Goal: Information Seeking & Learning: Learn about a topic

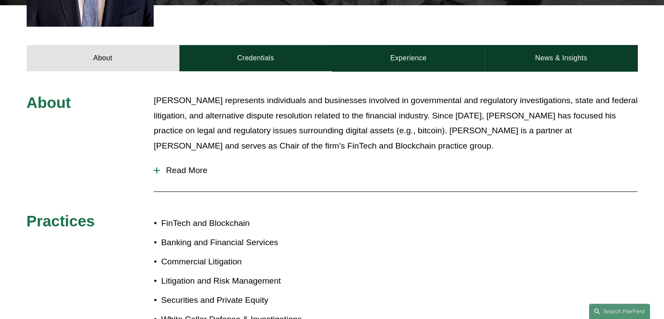
scroll to position [306, 0]
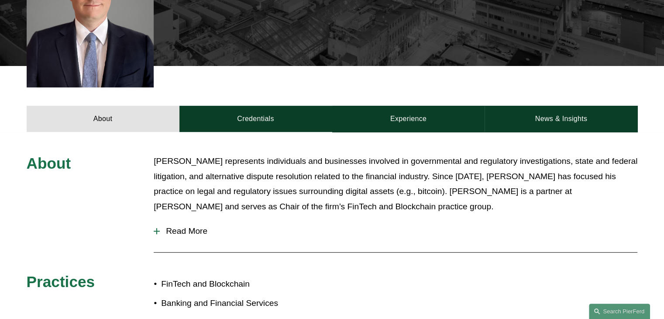
click at [153, 219] on div "About [PERSON_NAME] represents individuals and businesses involved in governmen…" at bounding box center [332, 285] width 664 height 263
click at [159, 228] on div at bounding box center [157, 231] width 6 height 6
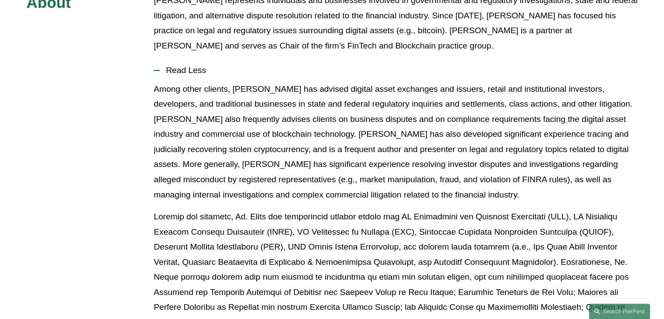
scroll to position [480, 0]
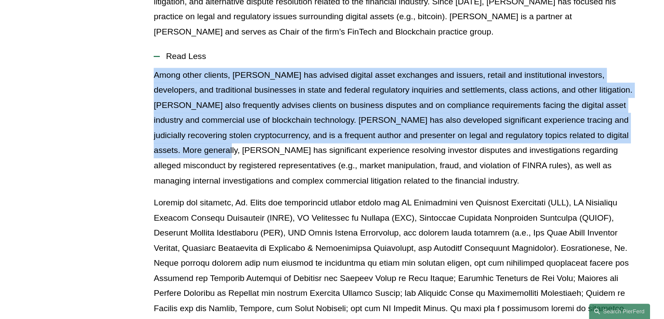
drag, startPoint x: 156, startPoint y: 65, endPoint x: 199, endPoint y: 170, distance: 112.7
click at [197, 170] on p "Among other clients, [PERSON_NAME] has advised digital asset exchanges and issu…" at bounding box center [396, 128] width 484 height 121
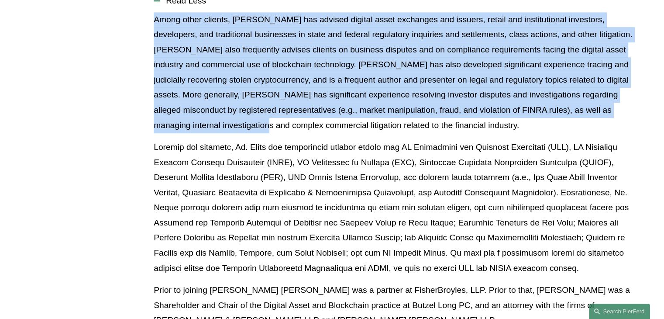
scroll to position [611, 0]
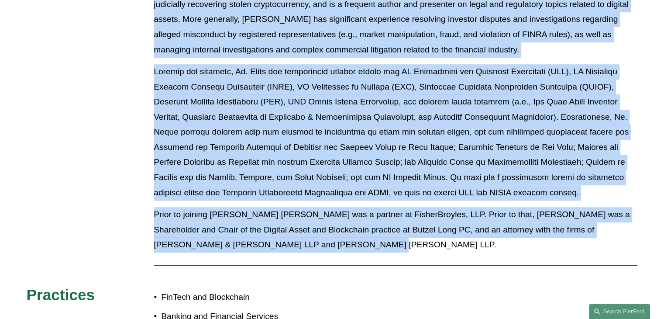
click at [332, 229] on p "Prior to joining [PERSON_NAME] [PERSON_NAME] was a partner at FisherBroyles, LL…" at bounding box center [396, 229] width 484 height 45
copy div "Among other clients, Mr. Kraus has advised digital asset exchanges and issuers,…"
click at [452, 166] on p at bounding box center [396, 132] width 484 height 136
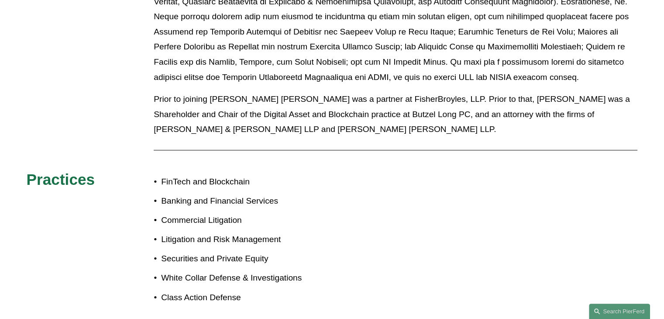
scroll to position [786, 0]
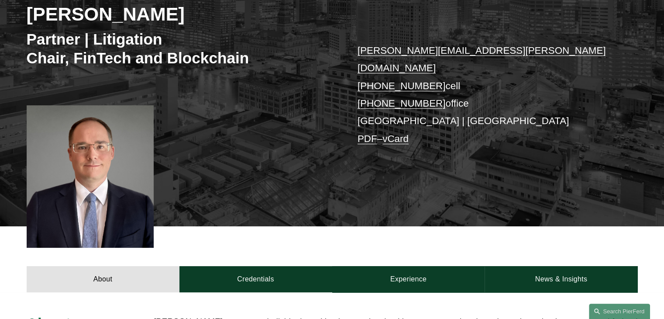
scroll to position [131, 0]
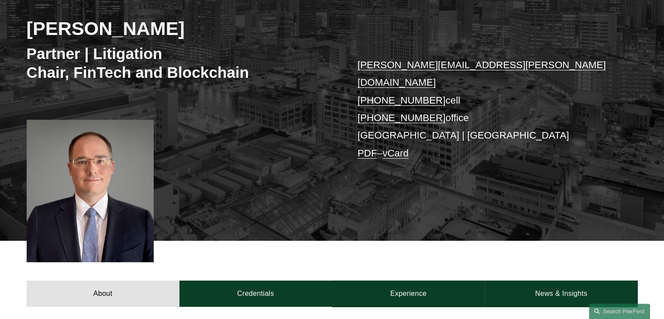
click at [69, 33] on h2 "William Kraus" at bounding box center [180, 28] width 306 height 23
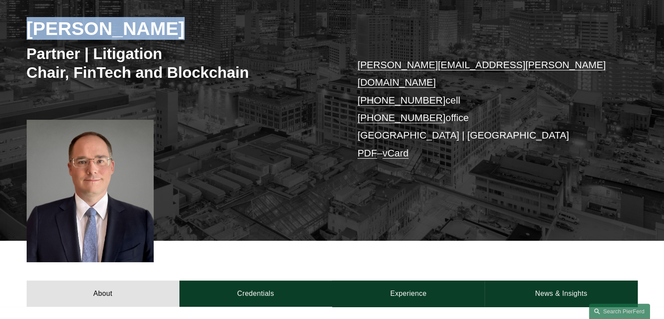
drag, startPoint x: 70, startPoint y: 32, endPoint x: 117, endPoint y: 30, distance: 47.2
click at [117, 30] on h2 "William Kraus" at bounding box center [180, 28] width 306 height 23
copy h2 "William Kraus"
